Goal: Find specific page/section: Find specific page/section

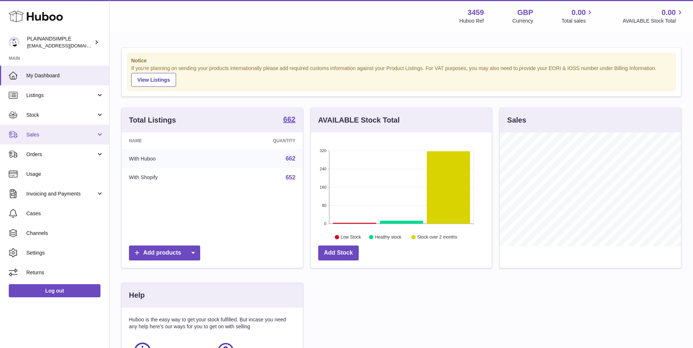
scroll to position [114, 181]
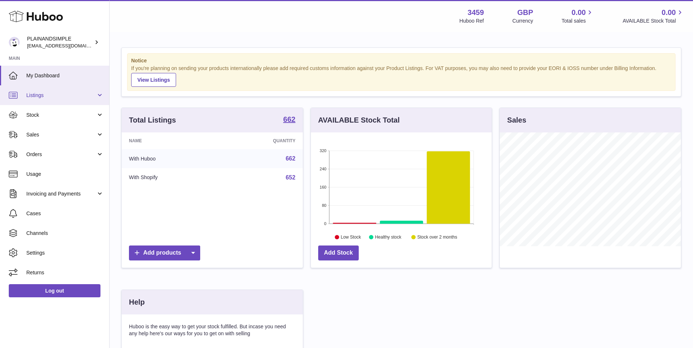
click at [43, 96] on span "Listings" at bounding box center [61, 95] width 70 height 7
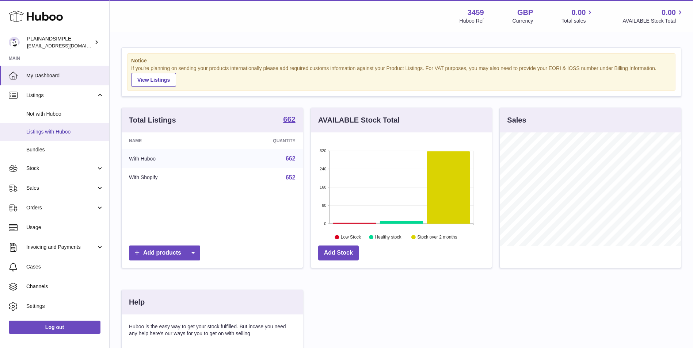
click at [43, 129] on span "Listings with Huboo" at bounding box center [64, 132] width 77 height 7
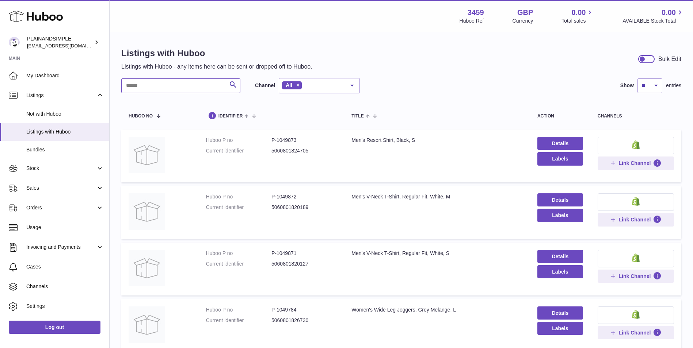
click at [184, 88] on input "text" at bounding box center [180, 85] width 119 height 15
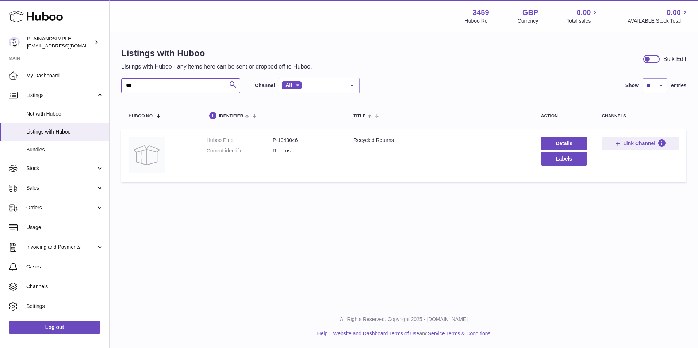
type input "***"
click at [292, 139] on dd "P-1043046" at bounding box center [306, 140] width 66 height 7
copy dd "1043046"
